Goal: Task Accomplishment & Management: Complete application form

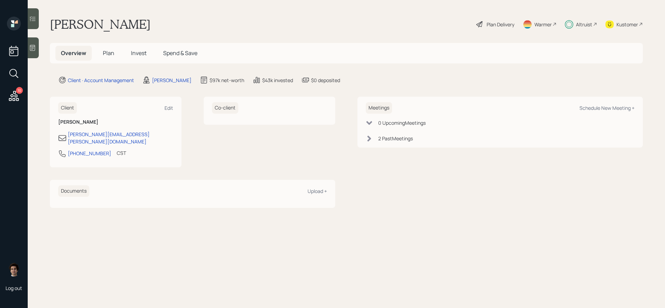
click at [105, 59] on h5 "Plan" at bounding box center [108, 53] width 23 height 15
